Goal: Task Accomplishment & Management: Manage account settings

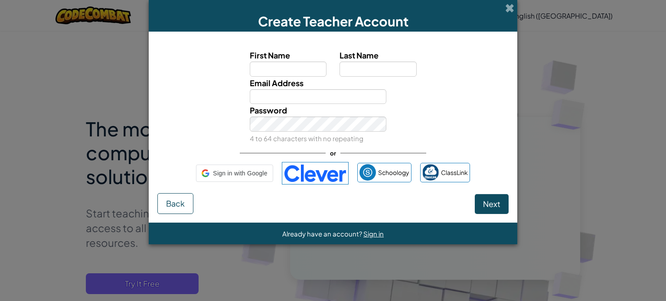
click at [239, 168] on span "Sign in with Google" at bounding box center [240, 173] width 54 height 13
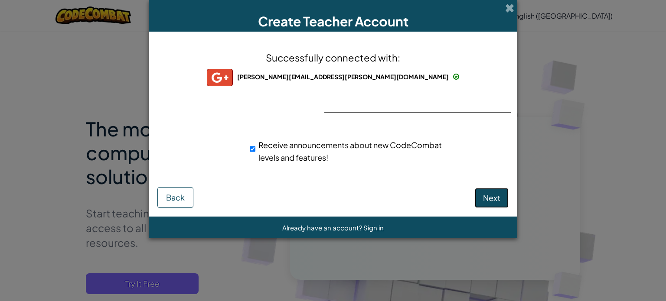
click at [488, 195] on span "Next" at bounding box center [491, 198] width 17 height 10
select select
select select "United States"
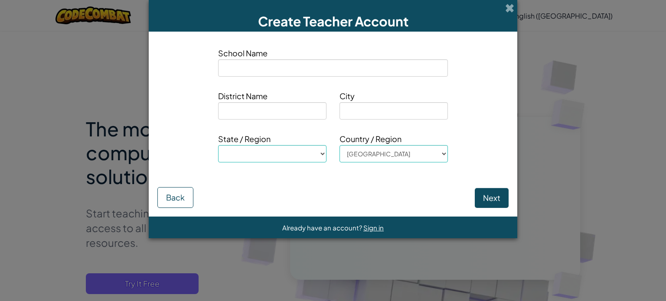
type input "A"
select select
type input "An"
select select
type input "And"
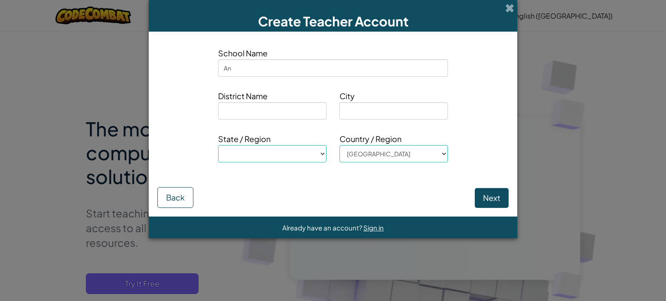
select select
type input "Anda"
select select
type input "Andal"
select select
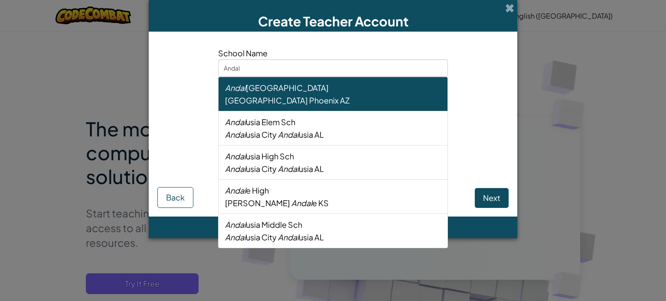
type input "Andale"
select select
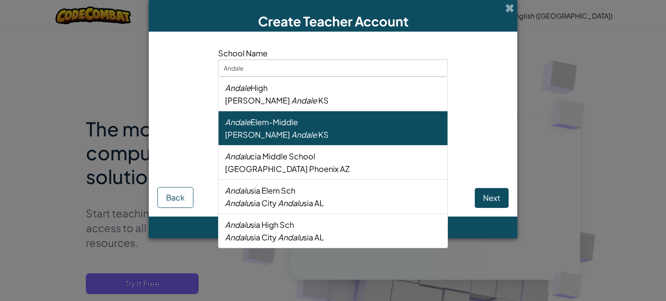
click at [378, 135] on div "Renwick Andale KS" at bounding box center [333, 134] width 216 height 13
type input "Andale Elem-Middle"
type input "Renwick"
type input "Andale"
select select "KS"
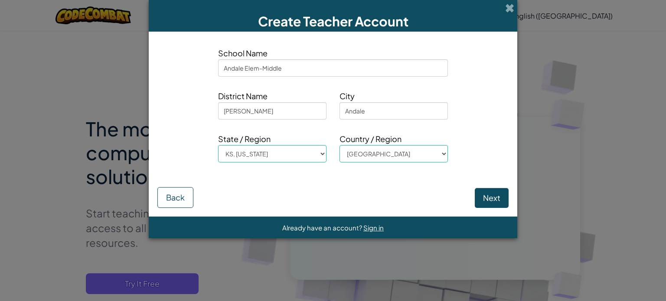
type input "Andale Elem-Middle"
click at [497, 193] on button "Next" at bounding box center [492, 198] width 34 height 20
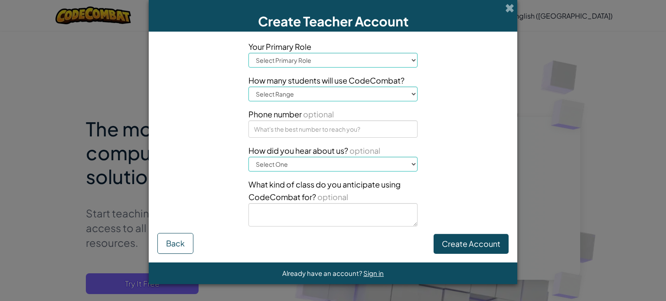
click at [330, 60] on select "Select Primary Role Principal Parent Technology coordinator Teacher Curriculum …" at bounding box center [332, 60] width 169 height 15
select select "Teacher"
click at [248, 53] on select "Select Primary Role Principal Parent Technology coordinator Teacher Curriculum …" at bounding box center [332, 60] width 169 height 15
click at [335, 91] on select "Select Range 1-10 11-50 51-100 101-200 201-500 501-1000 1000+" at bounding box center [332, 94] width 169 height 15
select select "51-100"
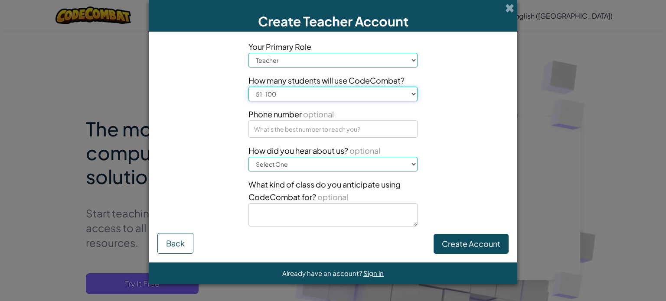
click at [248, 87] on select "Select Range 1-10 11-50 51-100 101-200 201-500 501-1000 1000+" at bounding box center [332, 94] width 169 height 15
click at [396, 167] on select "Select One Conference (e.g. ISTE) Code.org/Hour of Code A teacher An administra…" at bounding box center [332, 164] width 169 height 15
select select "A teacher"
click at [248, 157] on select "Select One Conference (e.g. ISTE) Code.org/Hour of Code A teacher An administra…" at bounding box center [332, 164] width 169 height 15
click at [465, 237] on button "Create Account" at bounding box center [470, 244] width 75 height 20
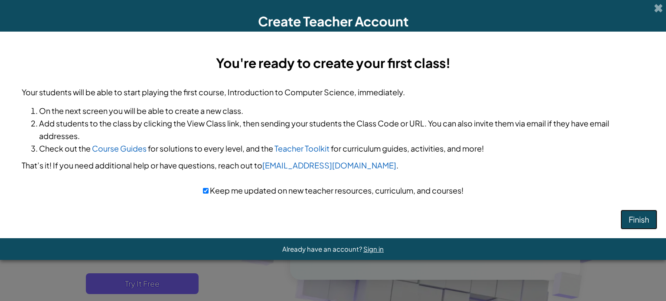
click at [648, 220] on button "Finish" at bounding box center [638, 220] width 37 height 20
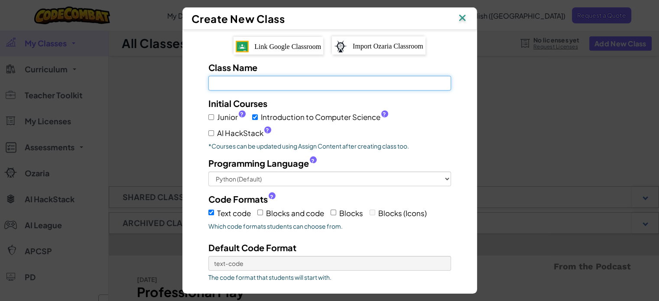
click at [256, 85] on input "Class Name Field is required" at bounding box center [329, 83] width 243 height 15
click at [283, 48] on span "Link Google Classroom" at bounding box center [287, 46] width 67 height 7
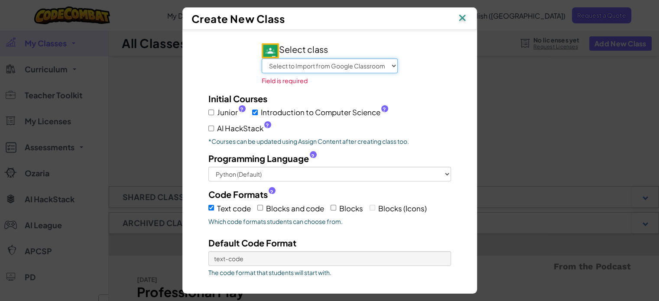
click at [317, 66] on select "Select to Import from Google Classroom 7th grade Science 8th Science 7th grade …" at bounding box center [330, 66] width 136 height 15
select select "799883619839"
click at [262, 59] on select "Select to Import from Google Classroom 7th grade Science 8th Science 7th grade …" at bounding box center [330, 66] width 136 height 15
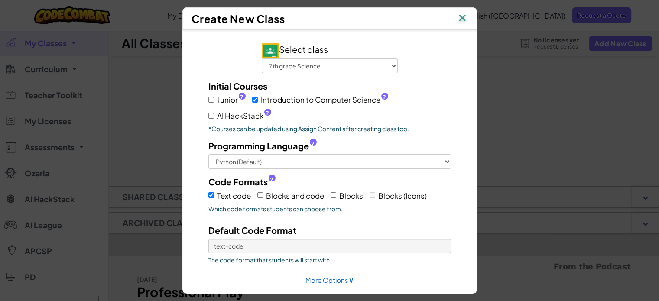
click at [211, 98] on label "Junior ?" at bounding box center [226, 100] width 37 height 13
click at [211, 98] on input "Junior ?" at bounding box center [211, 100] width 6 height 6
checkbox input "true"
click at [208, 116] on input "AI HackStack ?" at bounding box center [211, 116] width 6 height 6
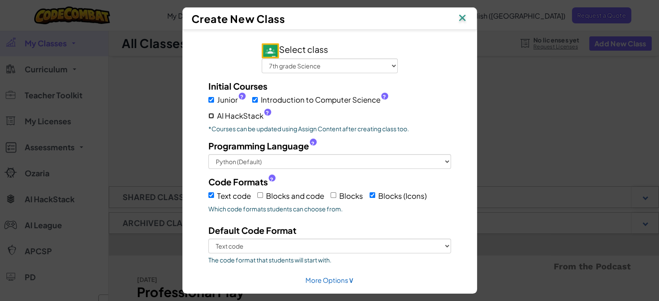
checkbox input "true"
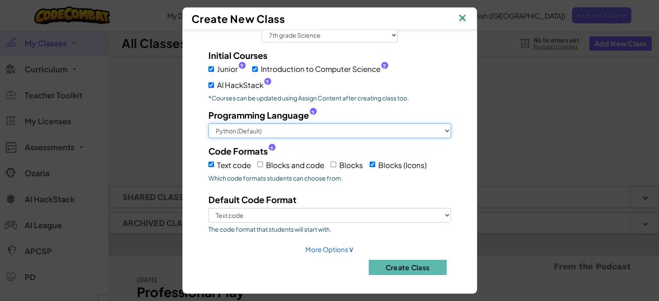
click at [243, 126] on select "Python (Default) JavaScript C++ [GEOGRAPHIC_DATA] (Experimental)" at bounding box center [329, 131] width 243 height 15
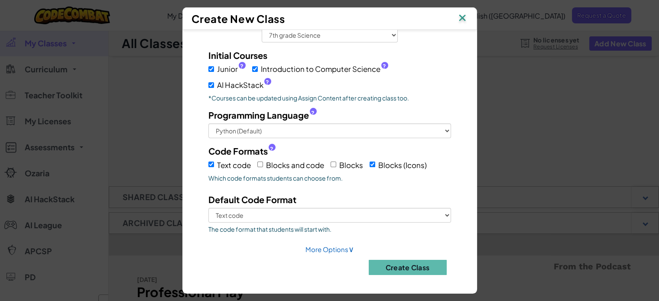
click at [197, 85] on div "Select class Select to Import from Google Classroom 7th grade Science 8th Scien…" at bounding box center [329, 147] width 269 height 270
click at [269, 162] on span "Blocks and code" at bounding box center [295, 165] width 58 height 10
click at [263, 162] on input "Blocks and code" at bounding box center [260, 165] width 6 height 6
checkbox input "true"
click at [344, 163] on span "Blocks" at bounding box center [351, 165] width 24 height 10
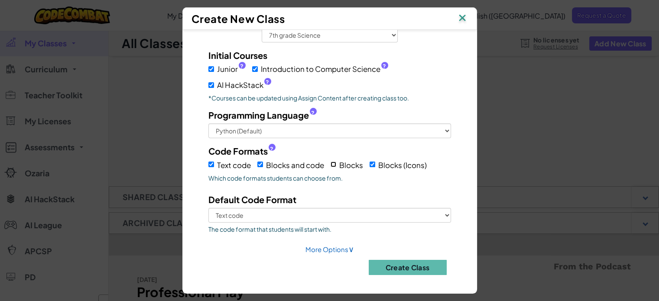
click at [336, 163] on input "Blocks" at bounding box center [334, 165] width 6 height 6
checkbox input "true"
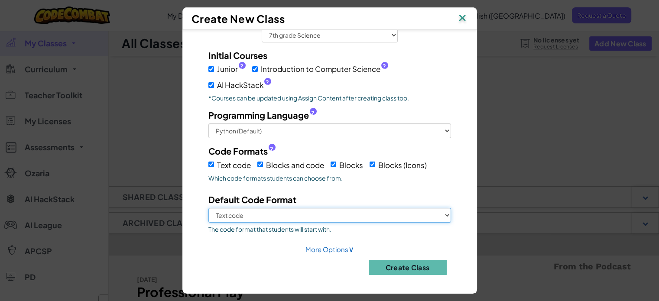
click at [306, 215] on select "Text code Blocks and code Blocks Blocks (Icons)" at bounding box center [329, 215] width 243 height 15
click at [208, 208] on select "Text code Blocks and code Blocks Blocks (Icons)" at bounding box center [329, 215] width 243 height 15
click at [281, 214] on select "Text code Blocks and code Blocks Blocks (Icons)" at bounding box center [329, 215] width 243 height 15
click at [208, 208] on select "Text code Blocks and code Blocks Blocks (Icons)" at bounding box center [329, 215] width 243 height 15
drag, startPoint x: 284, startPoint y: 215, endPoint x: 280, endPoint y: 215, distance: 4.4
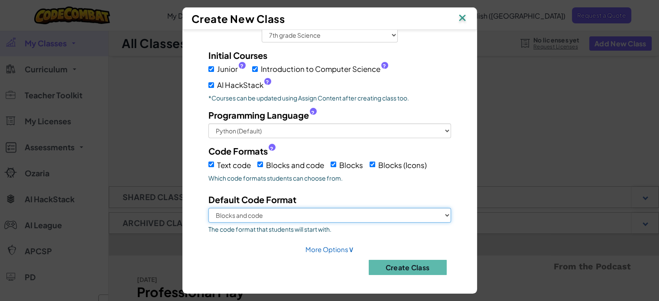
click at [284, 215] on select "Text code Blocks and code Blocks Blocks (Icons)" at bounding box center [329, 215] width 243 height 15
select select "blocks-text"
click at [208, 208] on select "Text code Blocks and code Blocks Blocks (Icons)" at bounding box center [329, 215] width 243 height 15
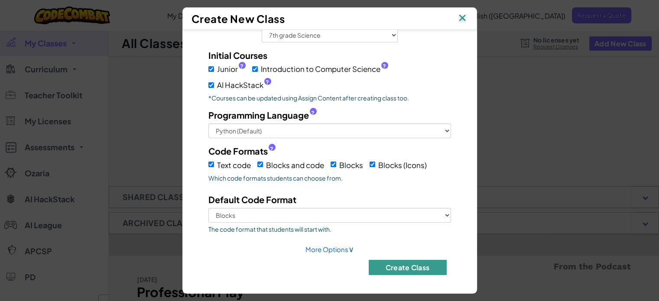
click at [380, 264] on button "Create Class" at bounding box center [408, 267] width 78 height 15
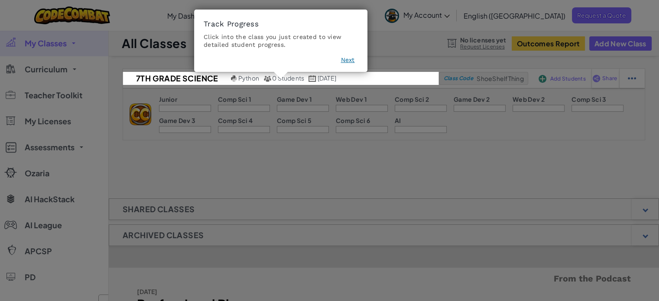
click at [347, 163] on icon at bounding box center [333, 150] width 666 height 301
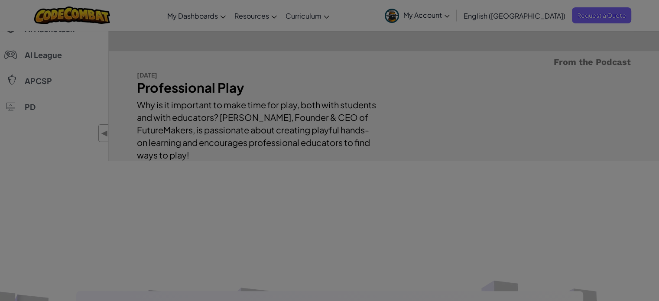
scroll to position [0, 0]
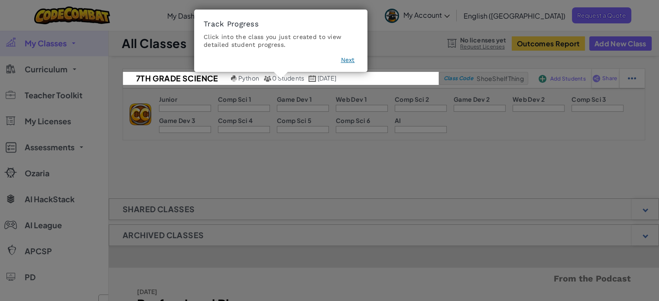
click at [347, 57] on button "Next" at bounding box center [348, 60] width 14 height 9
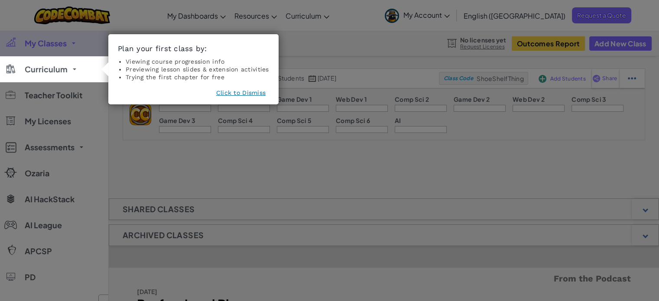
click at [260, 93] on button "Click to Dismiss" at bounding box center [240, 92] width 49 height 9
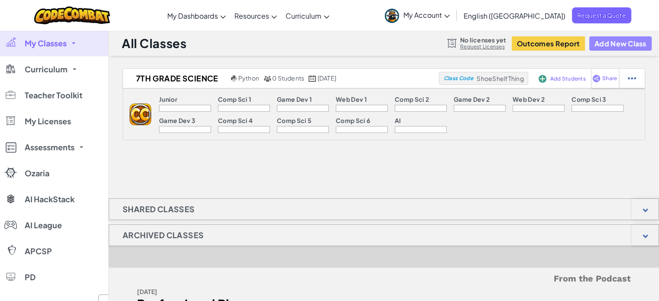
click at [593, 42] on button "Add New Class" at bounding box center [620, 43] width 62 height 14
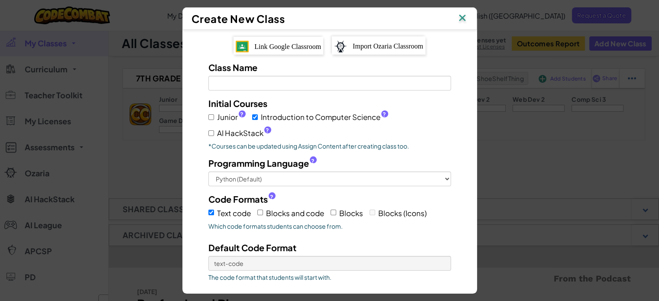
click at [263, 46] on span "Link Google Classroom" at bounding box center [287, 46] width 67 height 7
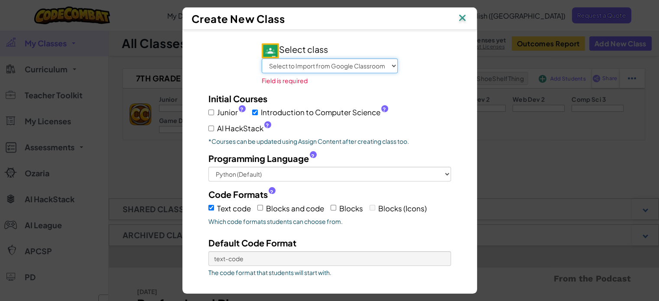
click at [301, 69] on select "Select to Import from Google Classroom 7th grade Science 8th Science 7th grade …" at bounding box center [330, 66] width 136 height 15
select select "799884857579"
click at [262, 59] on select "Select to Import from Google Classroom 7th grade Science 8th Science 7th grade …" at bounding box center [330, 66] width 136 height 15
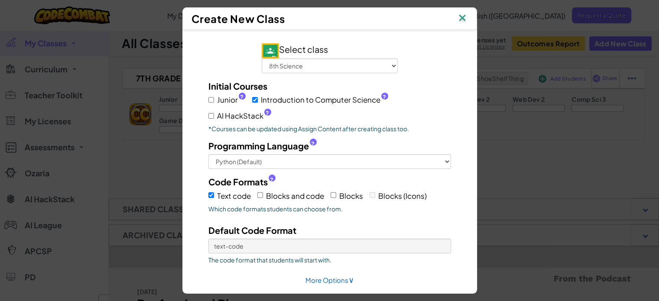
click at [289, 193] on span "Blocks and code" at bounding box center [295, 196] width 58 height 10
click at [263, 193] on input "Blocks and code" at bounding box center [260, 195] width 6 height 6
checkbox input "true"
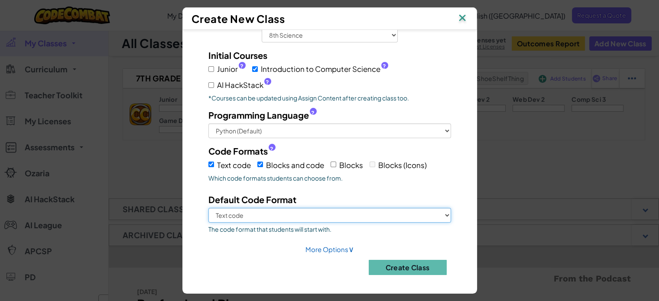
click at [350, 214] on select "Text code Blocks and code" at bounding box center [329, 215] width 243 height 15
select select "blocks-and-code"
click at [208, 208] on select "Text code Blocks and code" at bounding box center [329, 215] width 243 height 15
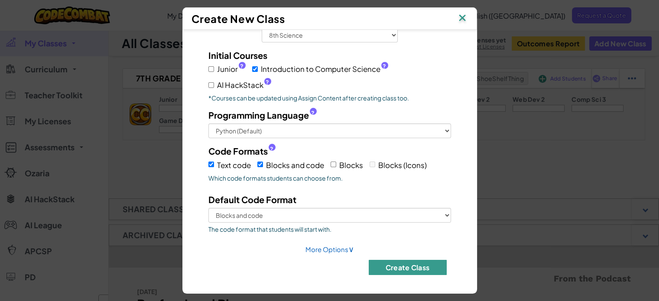
click at [401, 263] on button "Create Class" at bounding box center [408, 267] width 78 height 15
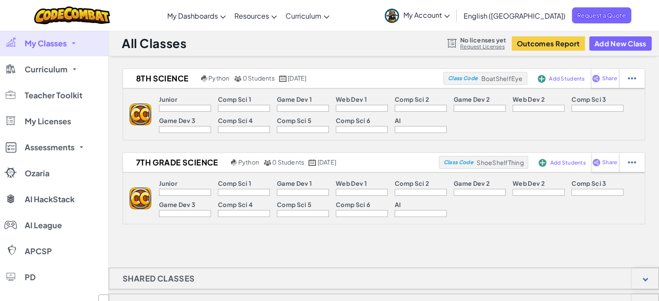
scroll to position [0, 0]
click at [180, 109] on div at bounding box center [185, 108] width 52 height 7
click at [253, 41] on div "All Classes No licenses yet Request Licenses Outcomes Report Add New Class" at bounding box center [384, 43] width 550 height 26
click at [471, 78] on span "Class Code" at bounding box center [462, 78] width 29 height 5
click at [509, 81] on span "BoatShelfEye" at bounding box center [502, 79] width 42 height 8
